Goal: Task Accomplishment & Management: Use online tool/utility

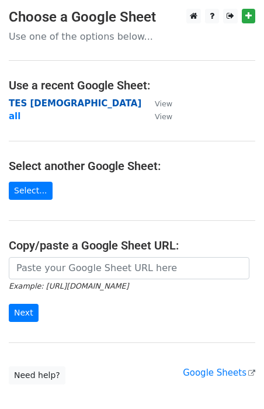
click at [46, 105] on strong "TES [DEMOGRAPHIC_DATA]" at bounding box center [75, 103] width 133 height 11
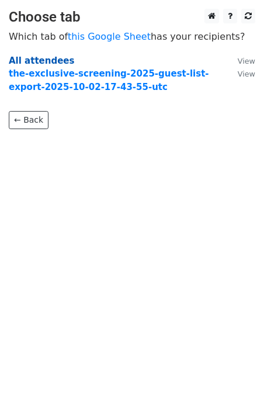
click at [24, 62] on strong "All attendees" at bounding box center [41, 61] width 65 height 11
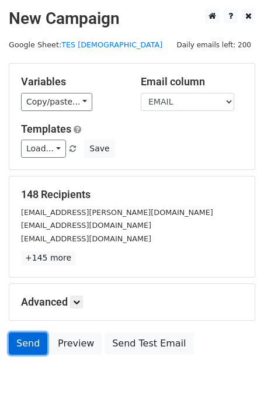
click at [26, 340] on link "Send" at bounding box center [28, 344] width 39 height 22
